Goal: Communication & Community: Connect with others

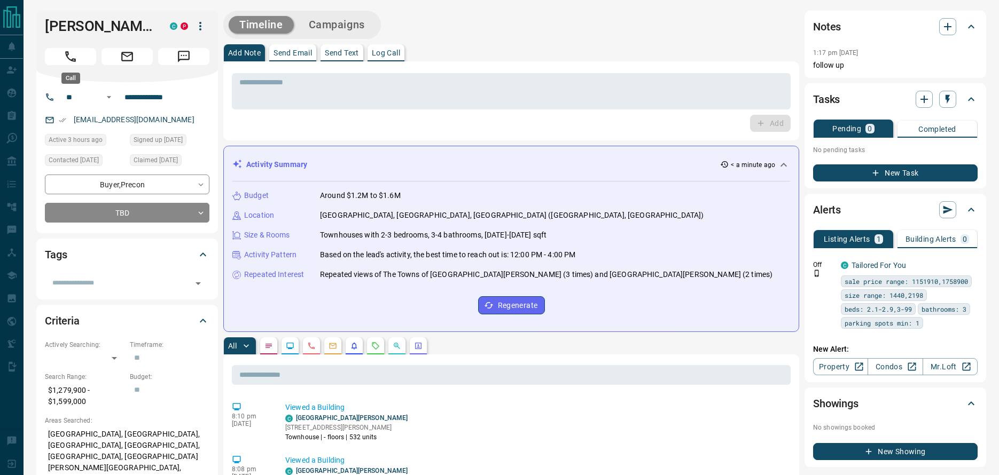
click at [80, 59] on button "Call" at bounding box center [70, 56] width 51 height 17
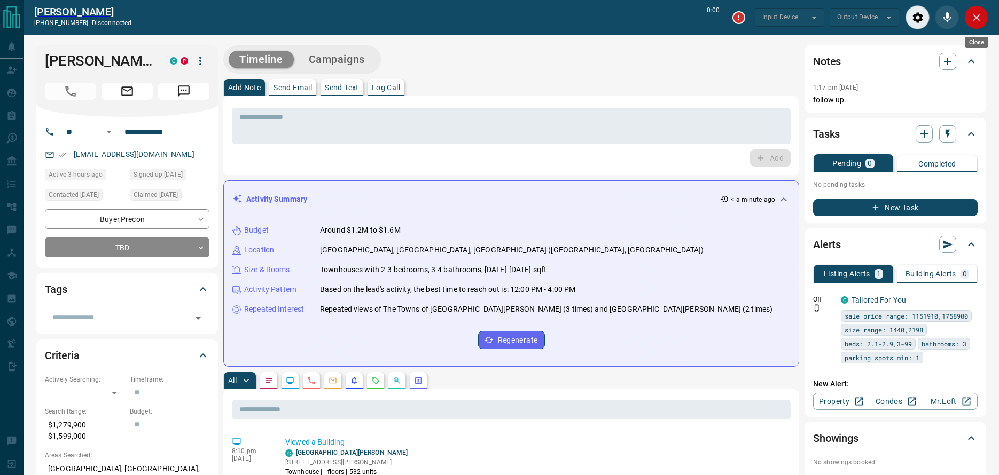
click at [972, 15] on icon "Close" at bounding box center [976, 17] width 13 height 13
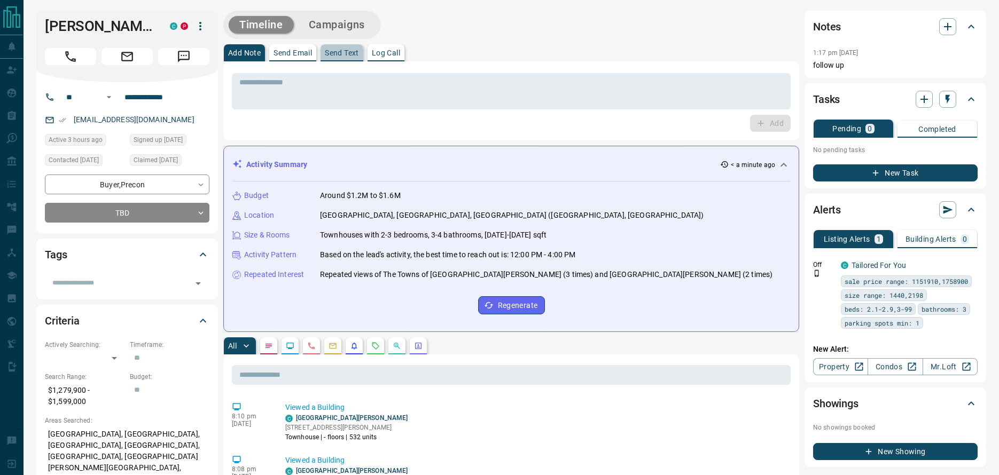
click at [344, 47] on button "Send Text" at bounding box center [341, 52] width 43 height 17
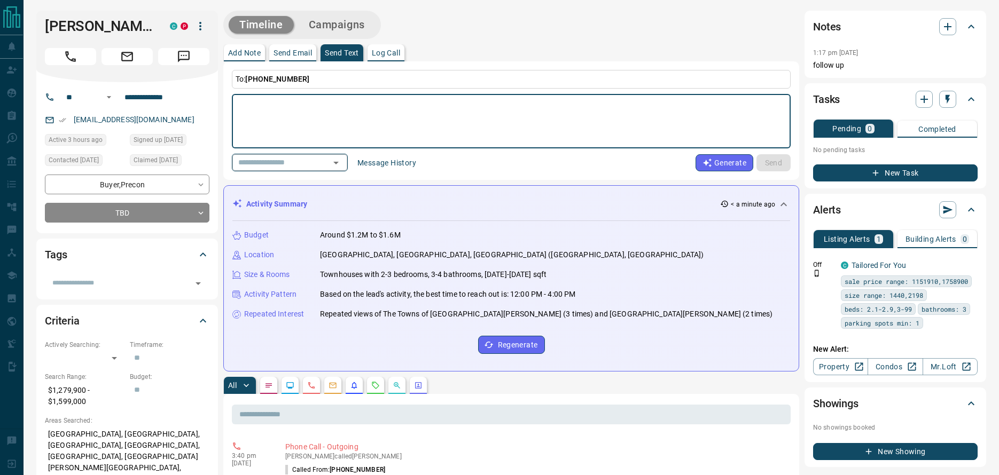
click at [315, 168] on input "text" at bounding box center [274, 162] width 81 height 13
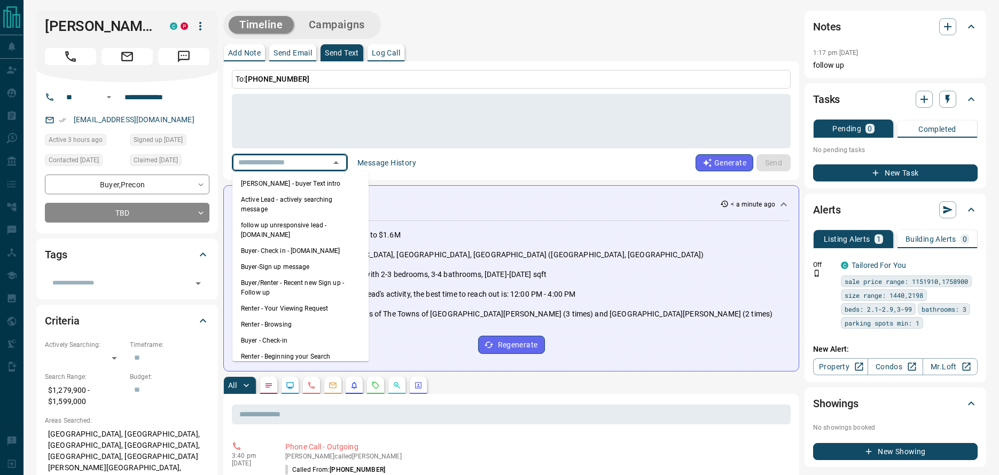
click at [329, 181] on li "[PERSON_NAME] - buyer Text intro" at bounding box center [300, 184] width 136 height 16
type textarea "**********"
type input "**********"
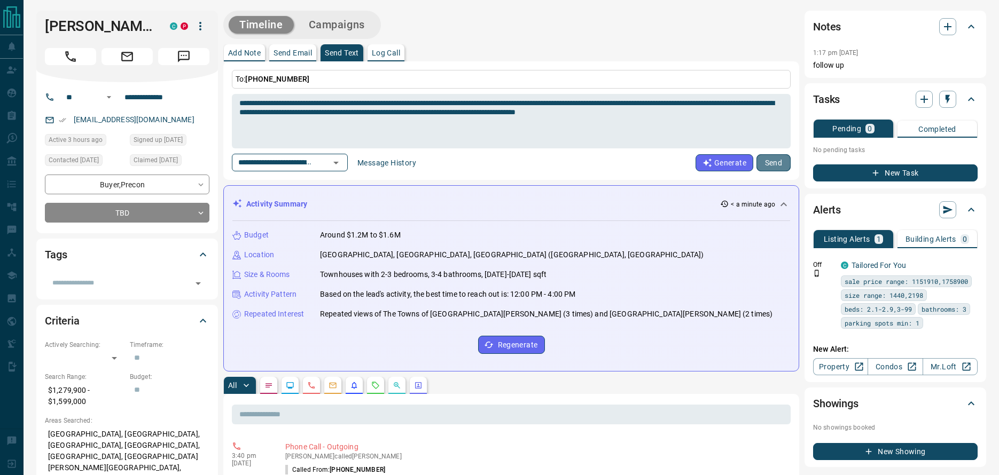
click at [781, 160] on button "Send" at bounding box center [773, 162] width 34 height 17
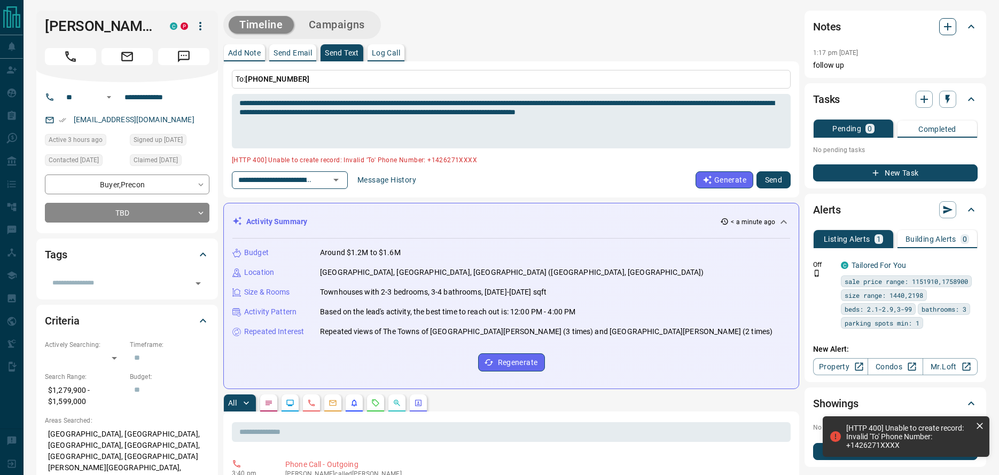
click at [945, 33] on button "button" at bounding box center [947, 26] width 17 height 17
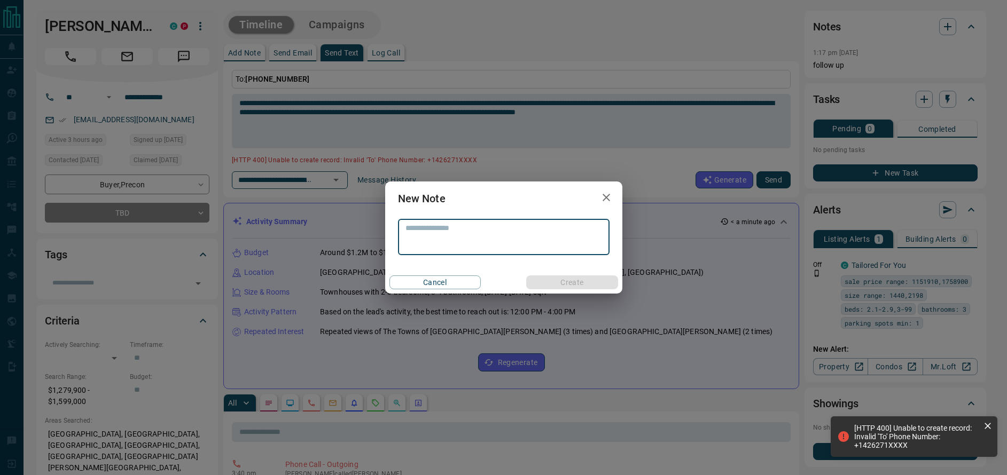
click at [535, 229] on textarea at bounding box center [503, 237] width 197 height 27
type textarea "******"
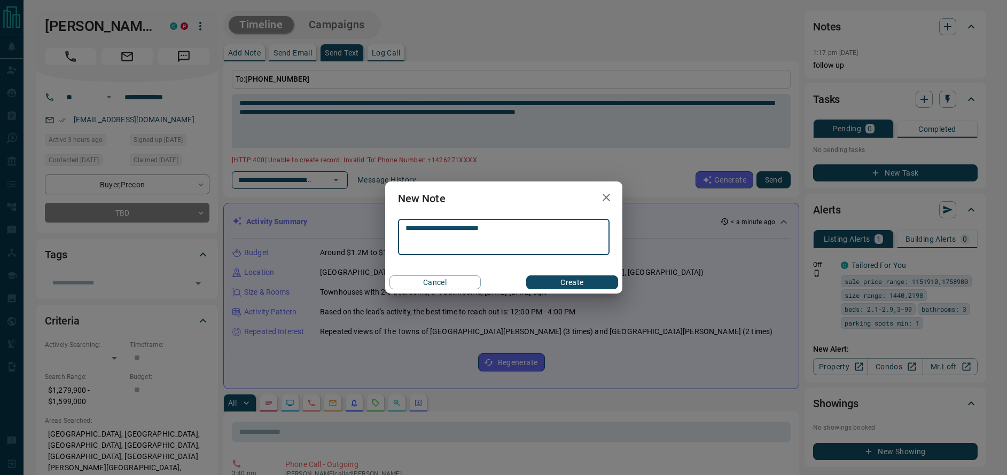
type textarea "**********"
click at [577, 280] on button "Create" at bounding box center [571, 283] width 91 height 14
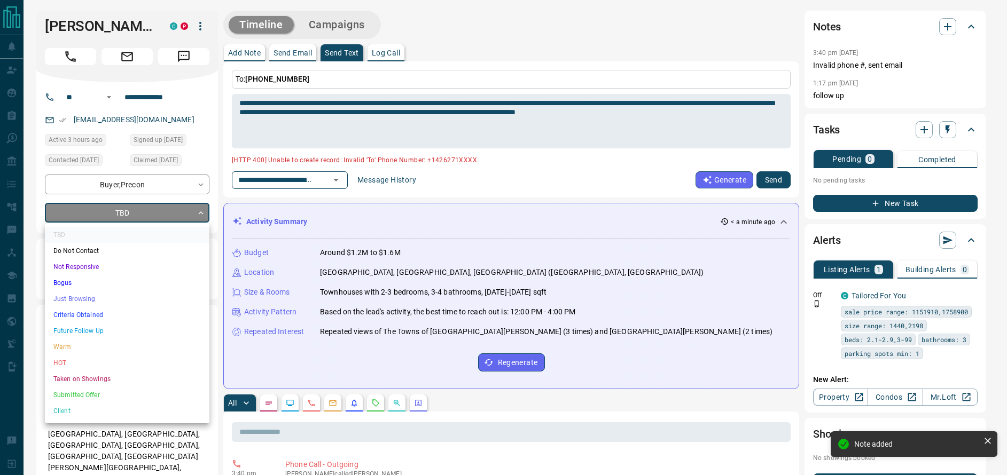
click at [100, 300] on li "Just Browsing" at bounding box center [127, 299] width 164 height 16
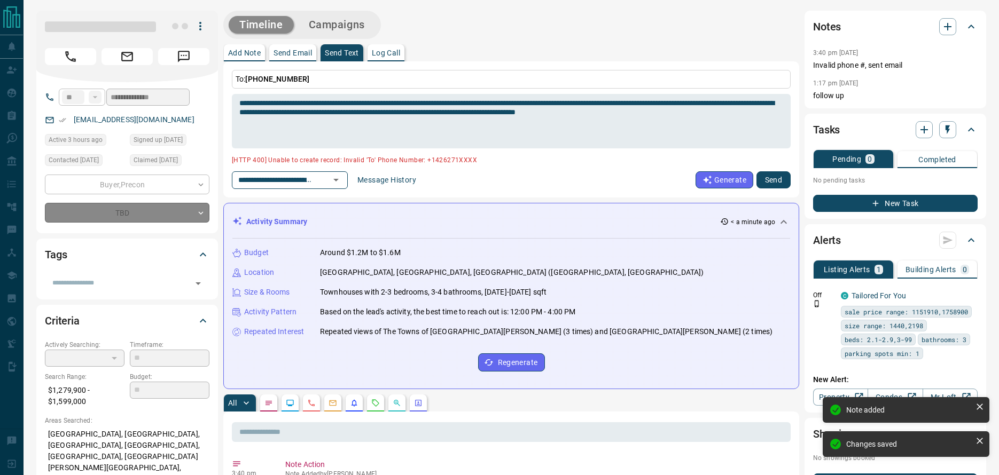
type input "*"
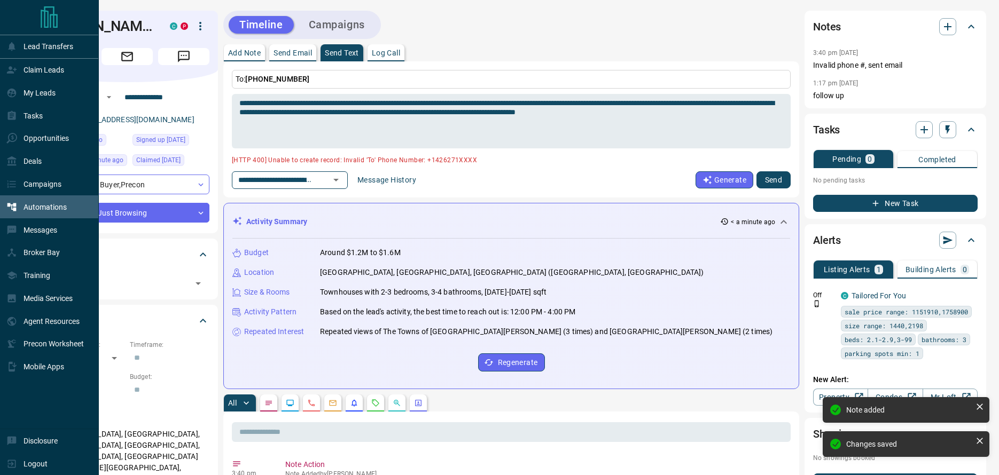
click at [20, 207] on div "Automations" at bounding box center [36, 207] width 60 height 18
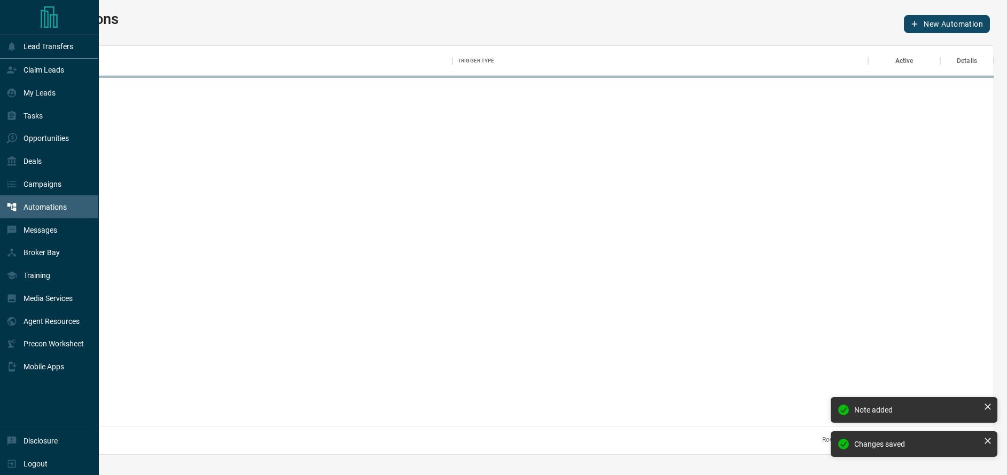
scroll to position [372, 948]
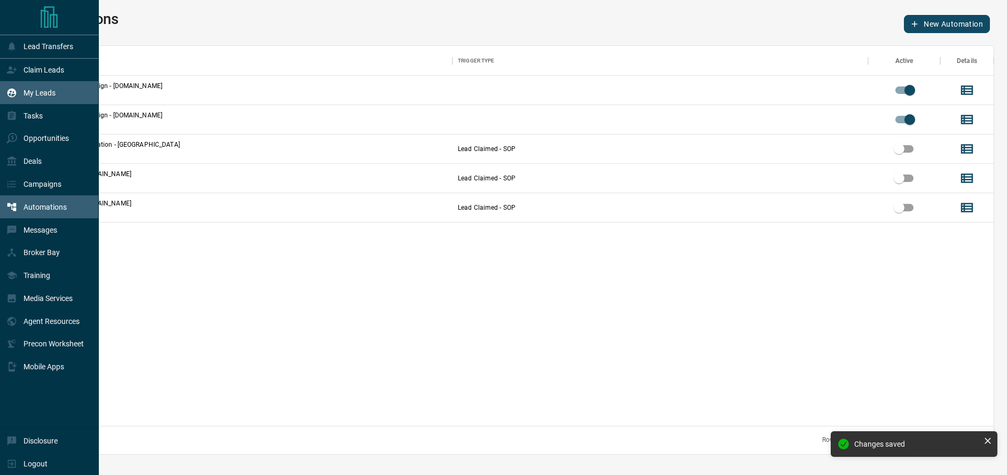
click at [42, 95] on p "My Leads" at bounding box center [39, 93] width 32 height 9
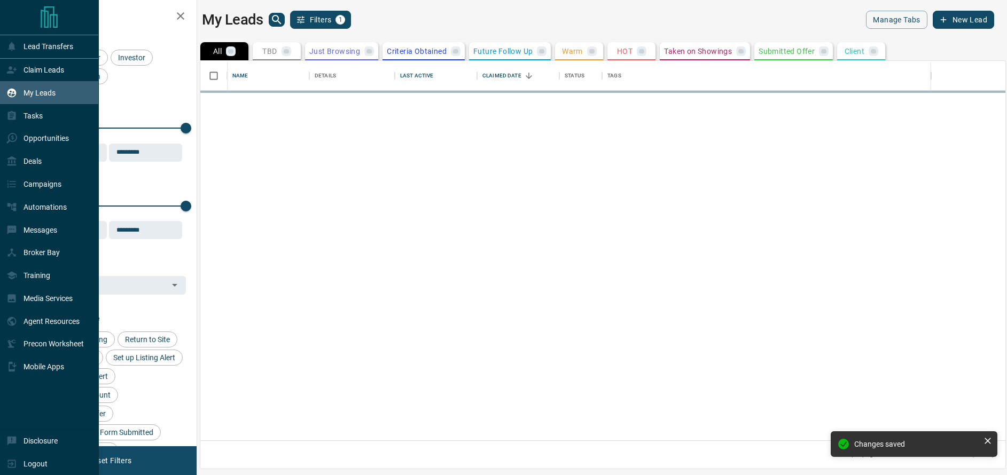
scroll to position [372, 797]
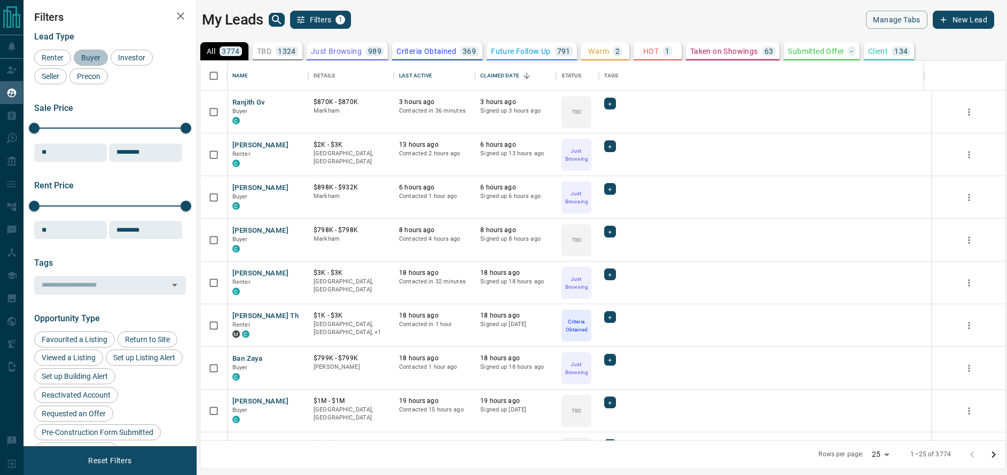
click at [86, 53] on span "Buyer" at bounding box center [90, 57] width 27 height 9
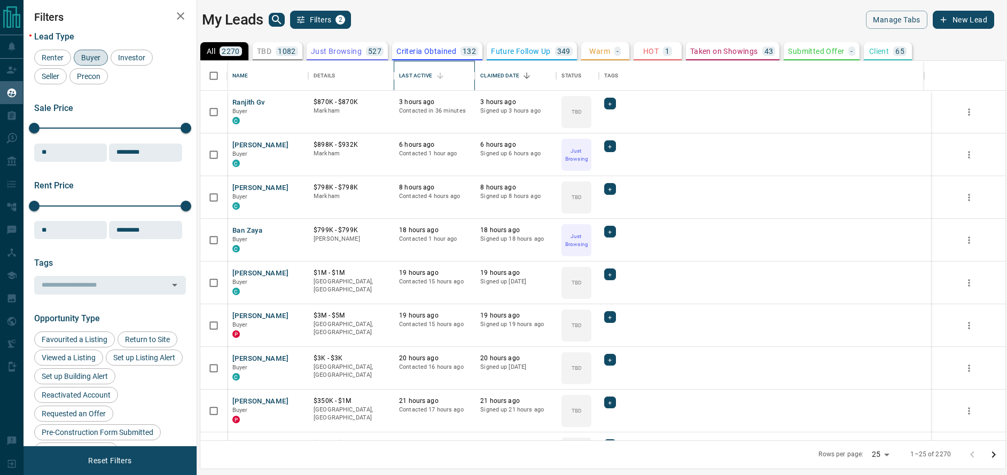
click at [415, 79] on div "Last Active" at bounding box center [415, 76] width 33 height 30
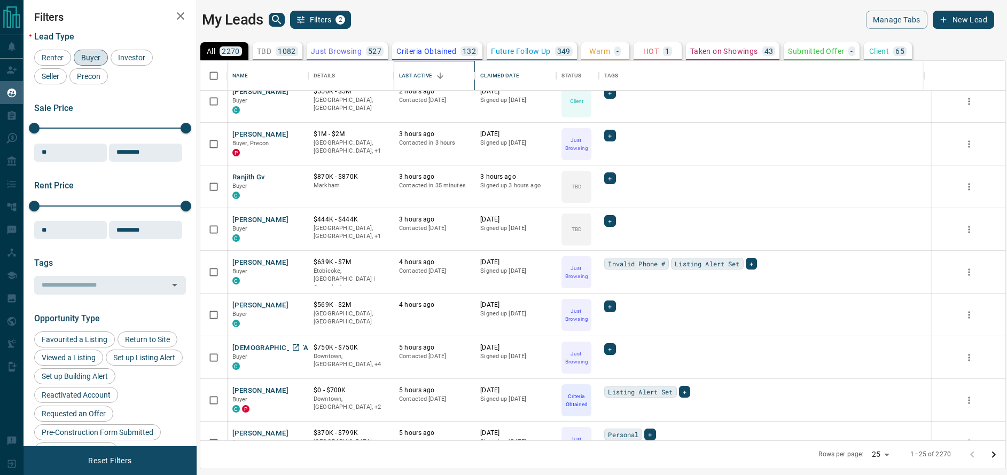
scroll to position [532, 0]
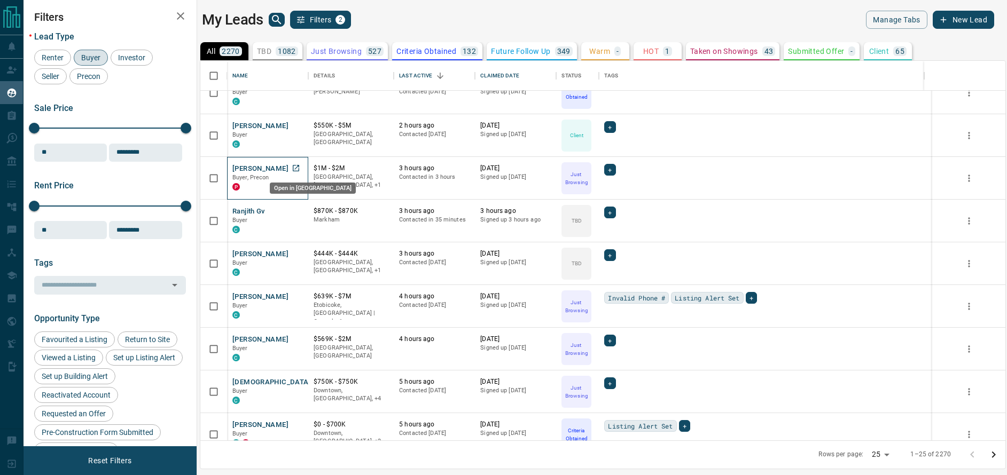
click at [295, 167] on icon "Open in New Tab" at bounding box center [296, 168] width 9 height 9
click at [299, 168] on icon "Open in New Tab" at bounding box center [296, 168] width 9 height 9
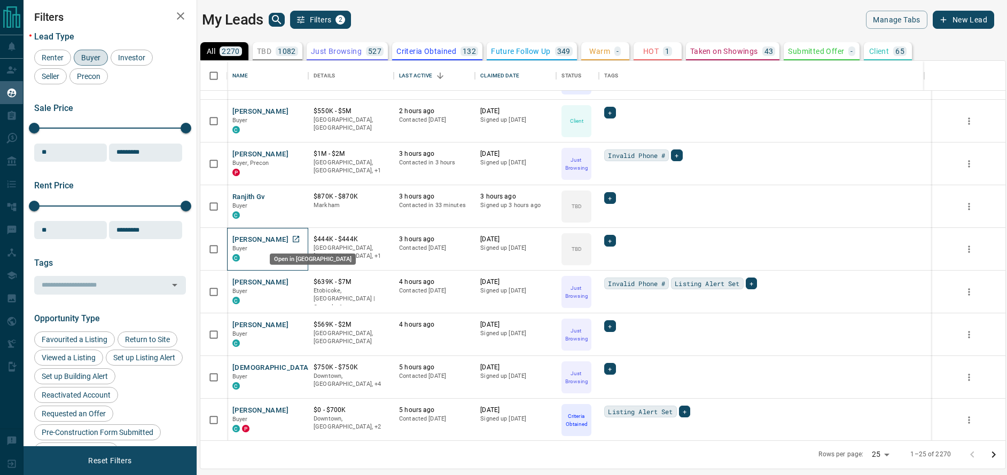
click at [300, 241] on icon "Open in New Tab" at bounding box center [296, 239] width 9 height 9
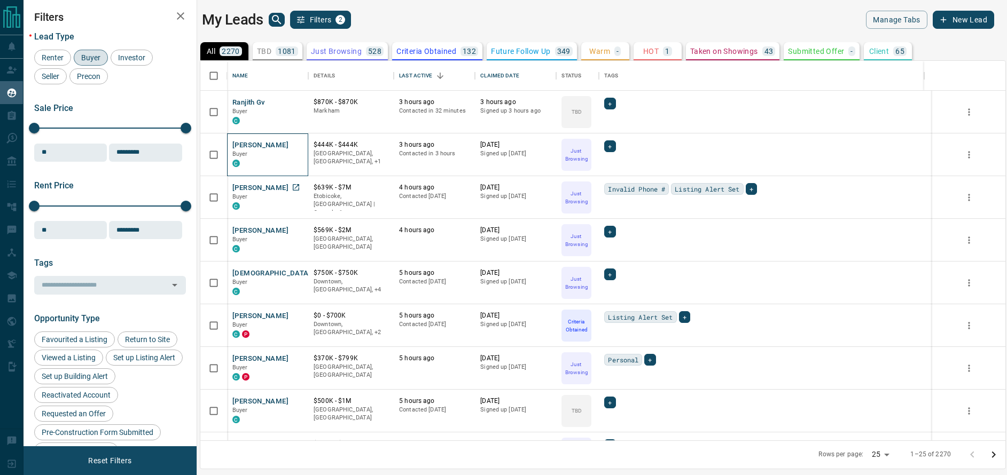
scroll to position [670, 0]
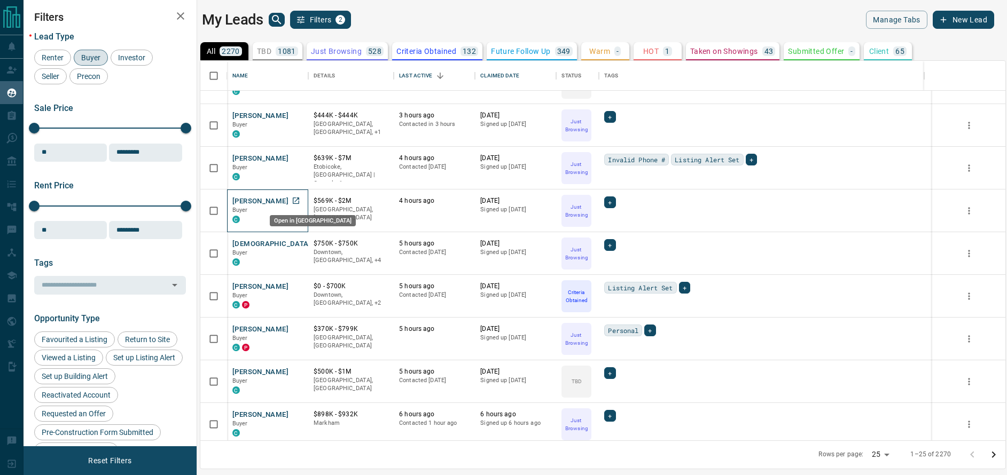
click at [298, 200] on icon "Open in New Tab" at bounding box center [296, 201] width 9 height 9
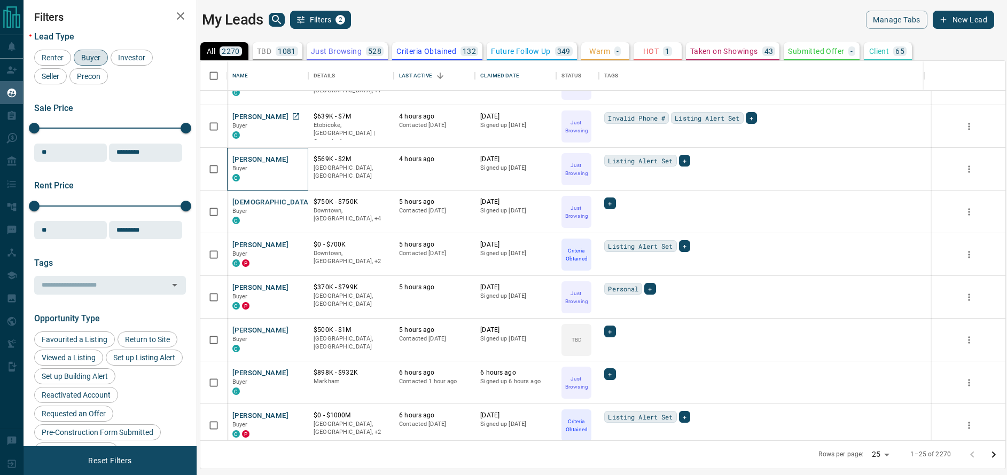
scroll to position [714, 0]
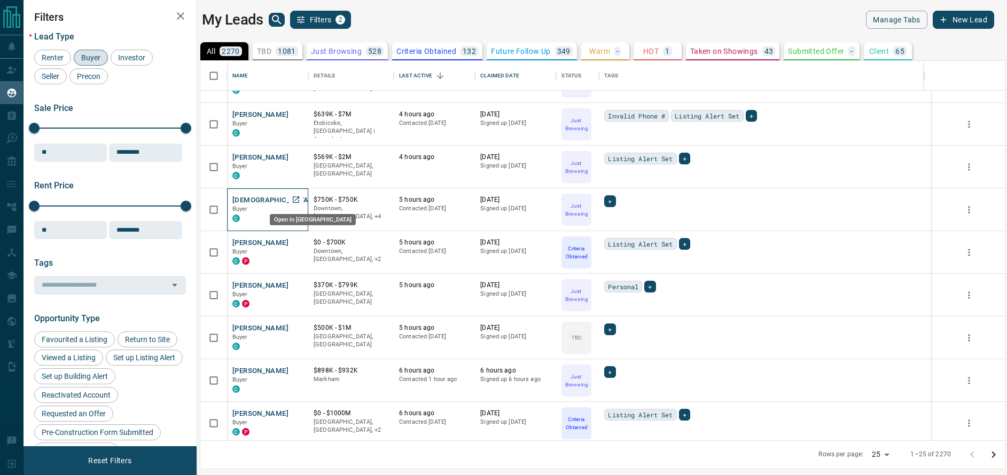
click at [297, 202] on icon "Open in New Tab" at bounding box center [296, 199] width 9 height 9
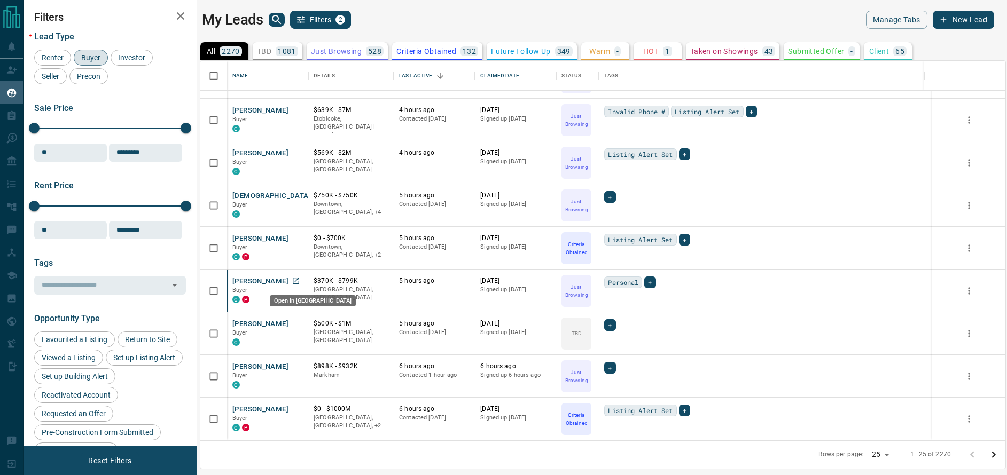
click at [296, 281] on icon "Open in New Tab" at bounding box center [296, 281] width 9 height 9
